Goal: Navigation & Orientation: Find specific page/section

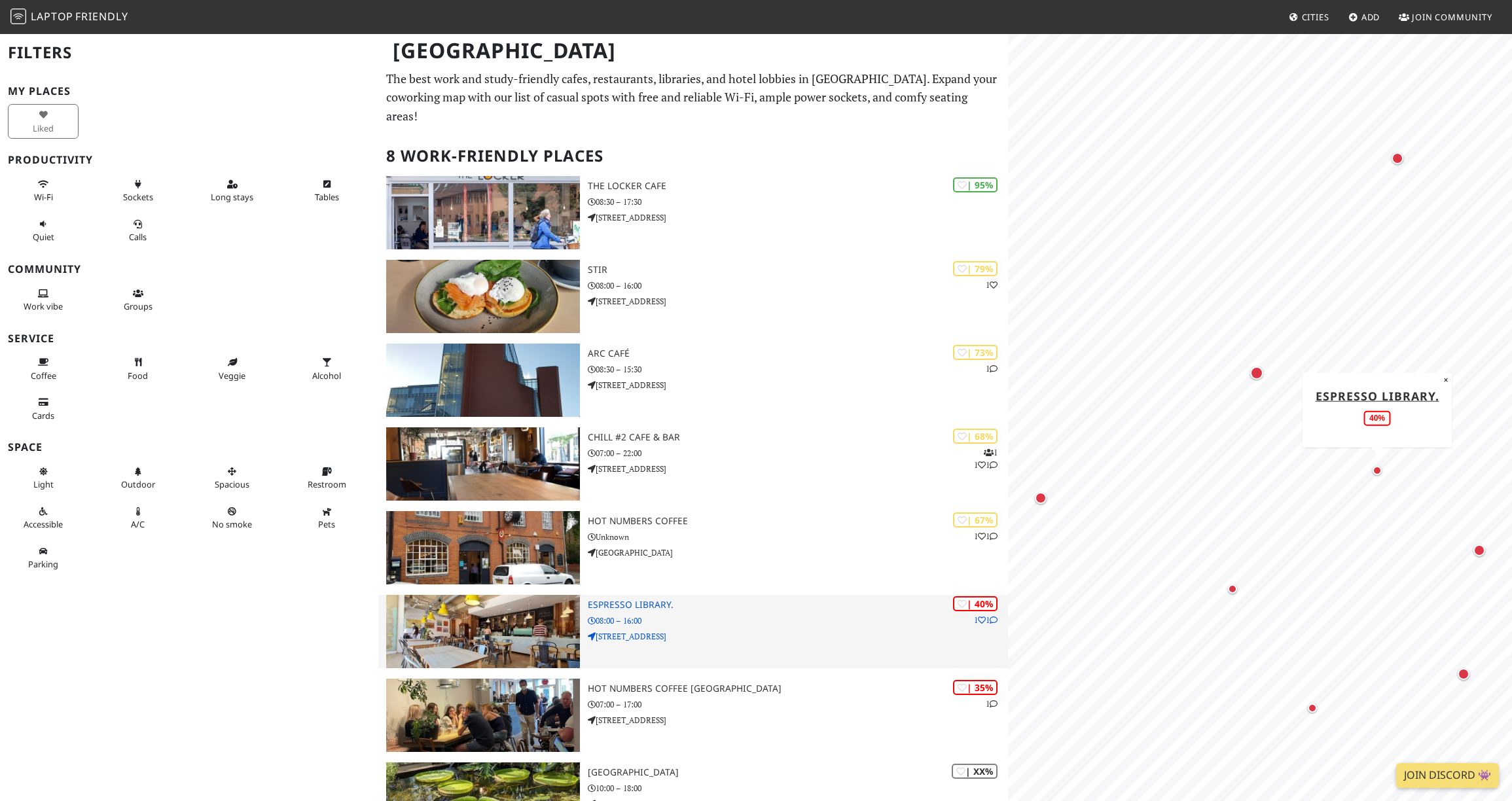
click at [644, 599] on h3 "Espresso Library." at bounding box center [799, 604] width 421 height 11
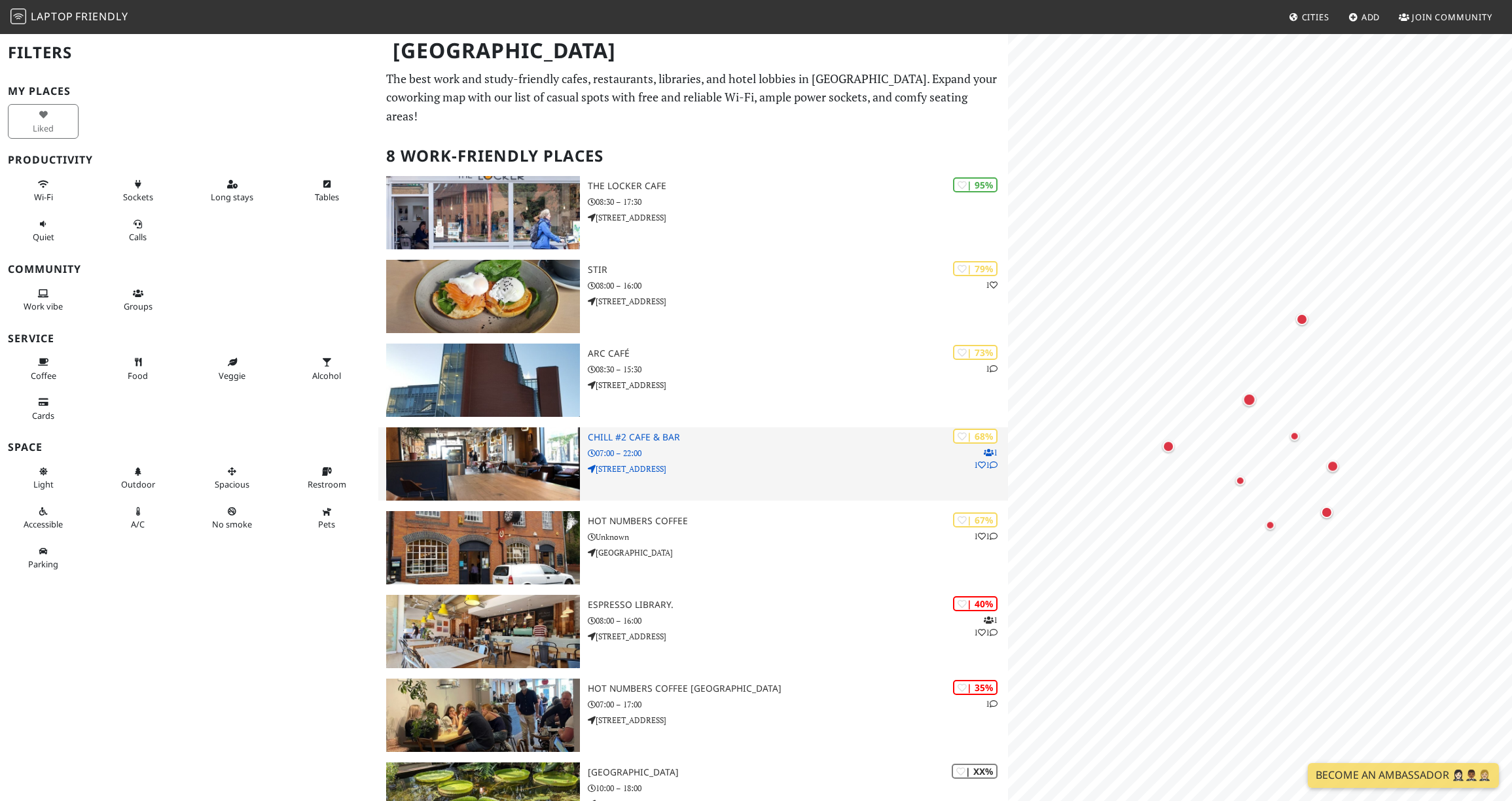
click at [649, 432] on h3 "Chill #2 Cafe & Bar" at bounding box center [799, 437] width 421 height 11
